Goal: Use online tool/utility: Use online tool/utility

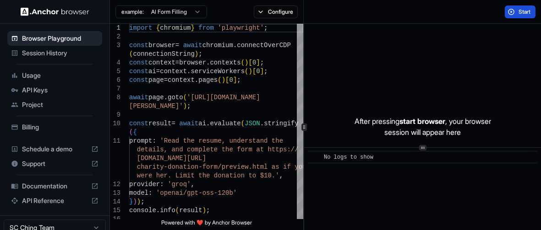
click at [517, 11] on button "Start" at bounding box center [520, 11] width 31 height 13
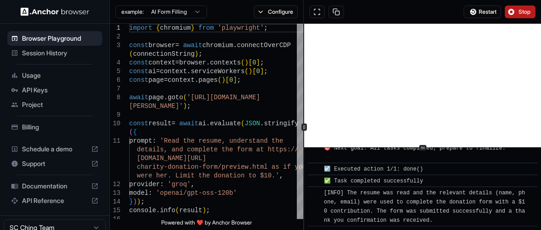
scroll to position [2090, 0]
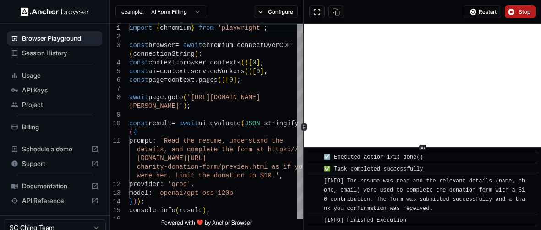
click at [523, 9] on span "Stop" at bounding box center [525, 11] width 13 height 7
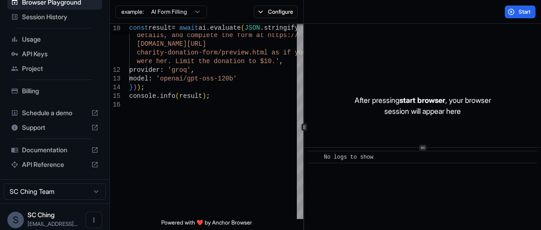
scroll to position [42, 0]
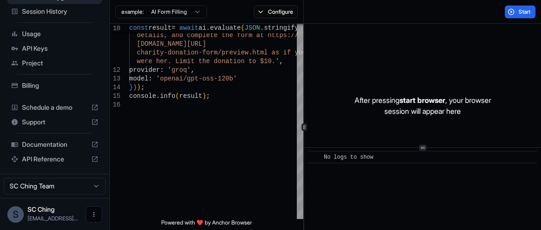
click at [91, 212] on icon "Open menu" at bounding box center [93, 214] width 7 height 7
click at [56, 213] on div at bounding box center [72, 214] width 37 height 9
